Goal: Task Accomplishment & Management: Use online tool/utility

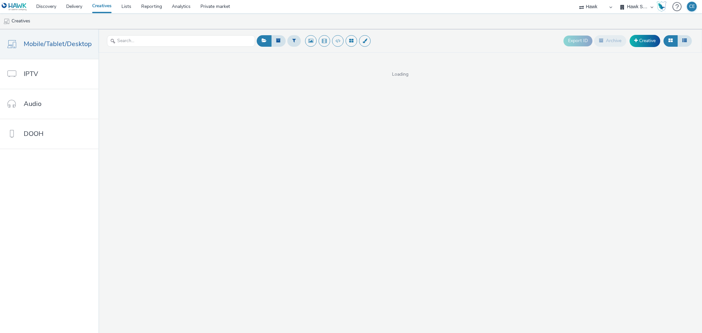
select select "23ac11bc-76f7-45aa-bb6e-913a84dd47ea"
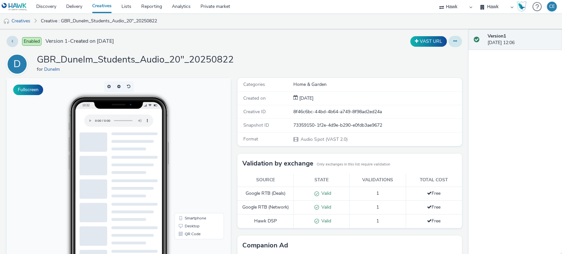
click at [448, 43] on button at bounding box center [454, 41] width 13 height 11
click at [443, 52] on link "Edit" at bounding box center [436, 54] width 49 height 13
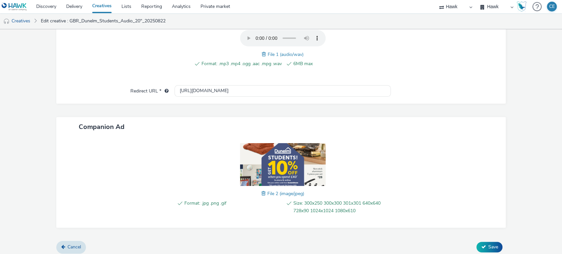
scroll to position [243, 0]
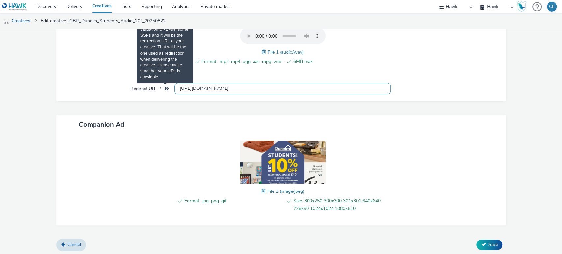
drag, startPoint x: 250, startPoint y: 90, endPoint x: 164, endPoint y: 90, distance: 86.6
click at [164, 90] on div "Redirect URL * http://www.dunelm.com" at bounding box center [281, 89] width 436 height 12
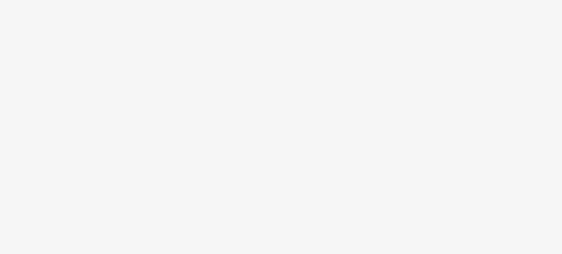
select select "23ac11bc-76f7-45aa-bb6e-913a84dd47ea"
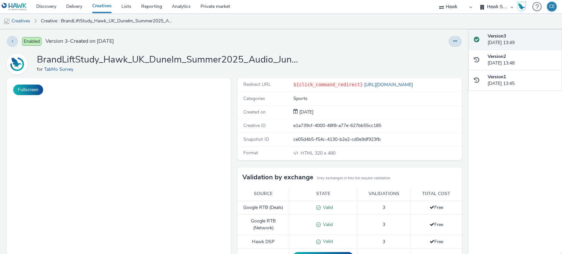
select select "23ac11bc-76f7-45aa-bb6e-913a84dd47ea"
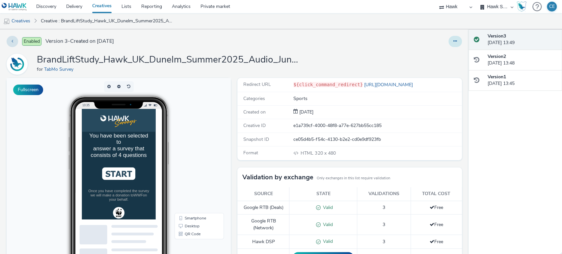
click at [453, 42] on icon at bounding box center [455, 41] width 4 height 5
click at [434, 70] on link "Duplicate" at bounding box center [436, 67] width 49 height 13
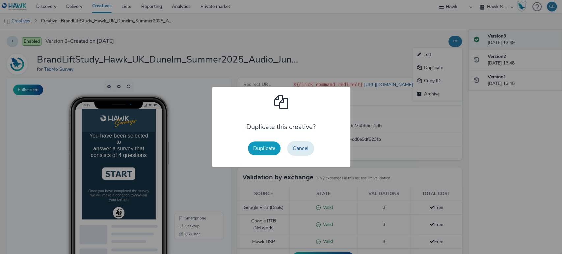
click at [267, 146] on button "Duplicate" at bounding box center [264, 149] width 33 height 14
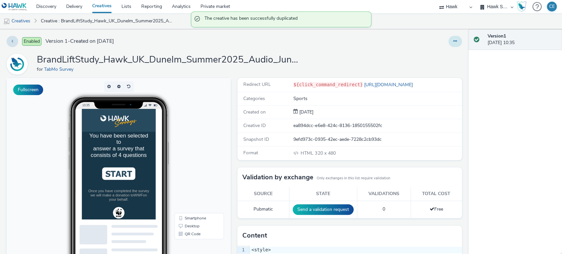
click at [448, 42] on button at bounding box center [454, 41] width 13 height 11
click at [441, 52] on link "Edit" at bounding box center [436, 54] width 49 height 13
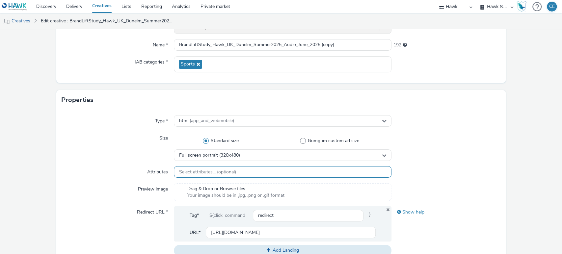
scroll to position [146, 0]
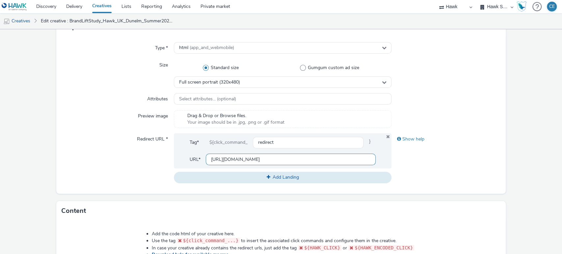
drag, startPoint x: 294, startPoint y: 161, endPoint x: 208, endPoint y: 151, distance: 87.0
click at [208, 151] on div "Tag* ${click_command_ redirect } URL* https://manager.hawk-platform.io/" at bounding box center [283, 150] width 218 height 35
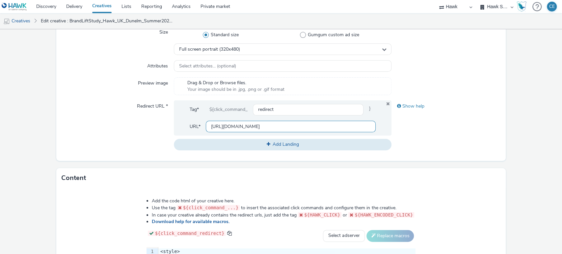
scroll to position [183, 0]
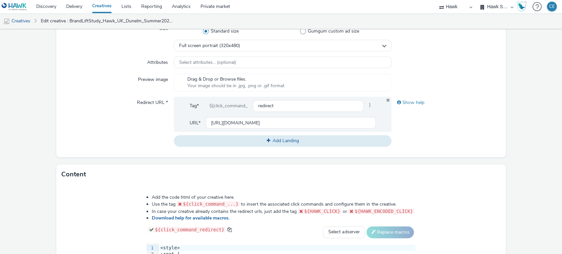
drag, startPoint x: 100, startPoint y: 118, endPoint x: 102, endPoint y: 124, distance: 6.6
click at [100, 118] on div "Redirect URL *" at bounding box center [118, 122] width 112 height 50
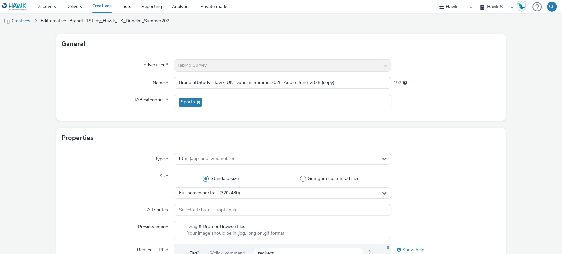
scroll to position [0, 0]
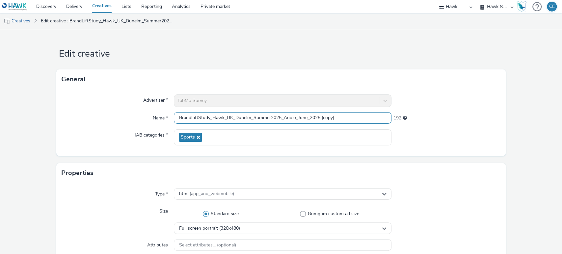
drag, startPoint x: 252, startPoint y: 117, endPoint x: 276, endPoint y: 117, distance: 24.0
click at [276, 117] on input "BrandLiftStudy_Hawk_UK_Dunelm_Summer2025_Audio_June_2025 (copy)" at bounding box center [283, 118] width 218 height 12
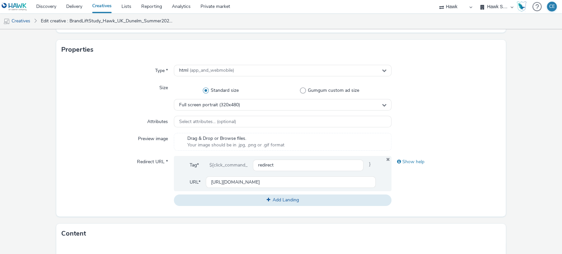
scroll to position [73, 0]
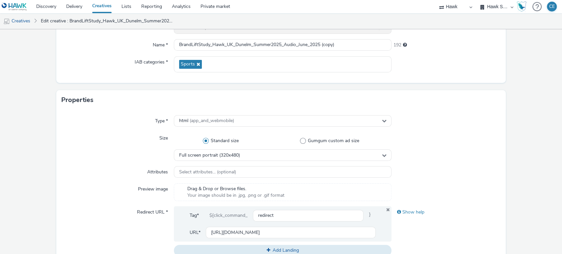
click at [273, 54] on div "Advertiser * TabMo Survey Name * BrandLiftStudy_Hawk_UK_Dunelm_Summer2025_Audio…" at bounding box center [281, 49] width 450 height 67
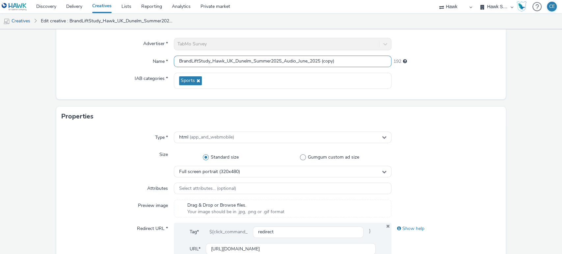
scroll to position [55, 0]
drag, startPoint x: 279, startPoint y: 40, endPoint x: 255, endPoint y: 51, distance: 26.8
click at [255, 51] on div "Advertiser * TabMo Survey Name * BrandLiftStudy_Hawk_UK_Dunelm_Summer2025_Audio…" at bounding box center [281, 67] width 450 height 67
drag, startPoint x: 300, startPoint y: 64, endPoint x: 310, endPoint y: 65, distance: 9.4
click at [310, 65] on input "BrandLiftStudy_Hawk_UK_Dunelm_StudentsQ3/Q4_Audio_June_2025 (copy)" at bounding box center [283, 63] width 218 height 12
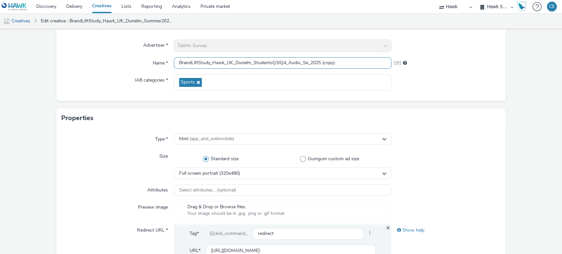
drag, startPoint x: 341, startPoint y: 61, endPoint x: 300, endPoint y: 61, distance: 40.5
click at [300, 61] on input "BrandLiftStudy_Hawk_UK_Dunelm_StudentsQ3/Q4_Audio_Se_2025 (copy)" at bounding box center [283, 63] width 218 height 12
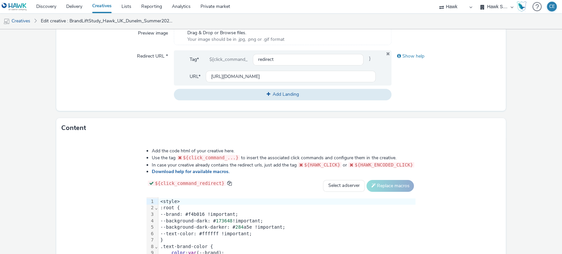
scroll to position [274, 0]
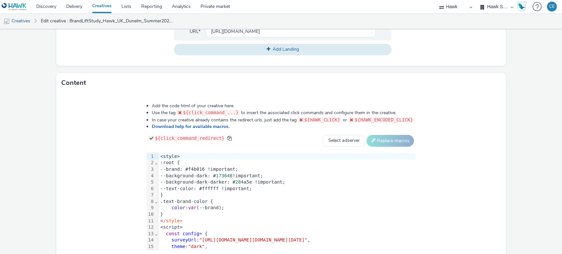
type input "BrandLiftStudy_Hawk_UK_Dunelm_StudentsQ3/Q4_Audio_20250925"
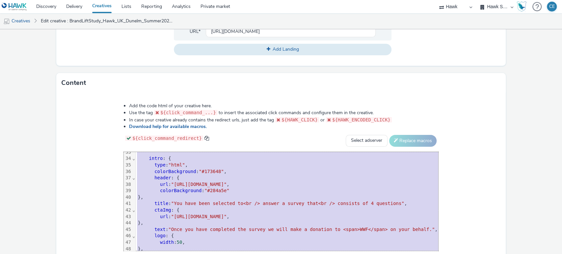
scroll to position [264, 0]
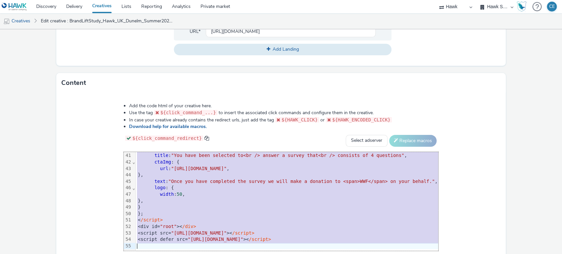
drag, startPoint x: 98, startPoint y: 153, endPoint x: 253, endPoint y: 271, distance: 194.6
click at [253, 254] on html "Discovery Delivery Creatives Lists Reporting Analytics Private market Hawk Hawk…" at bounding box center [281, 127] width 562 height 254
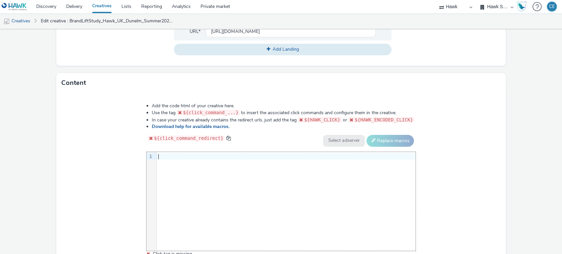
scroll to position [321, 0]
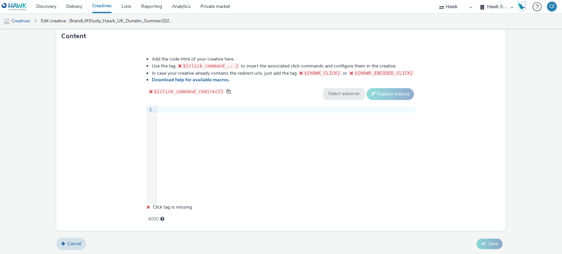
drag, startPoint x: 177, startPoint y: 113, endPoint x: 170, endPoint y: 107, distance: 9.6
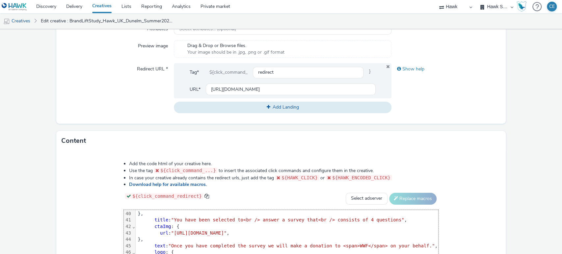
scroll to position [314, 0]
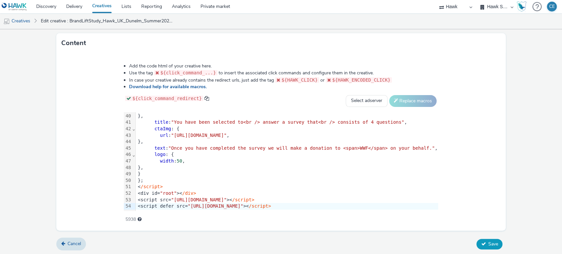
click at [484, 239] on button "Save" at bounding box center [489, 244] width 26 height 11
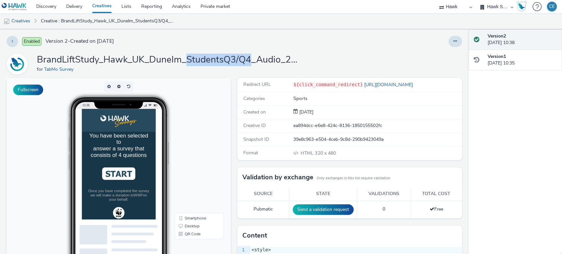
drag, startPoint x: 187, startPoint y: 58, endPoint x: 249, endPoint y: 58, distance: 61.9
click at [249, 58] on h1 "BrandLiftStudy_Hawk_UK_Dunelm_StudentsQ3/Q4_Audio_20250925" at bounding box center [168, 60] width 263 height 13
copy h1 "StudentsQ3/Q4"
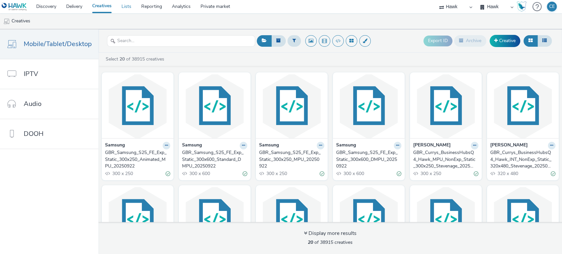
click at [127, 2] on link "Lists" at bounding box center [126, 6] width 20 height 13
